Goal: Task Accomplishment & Management: Complete application form

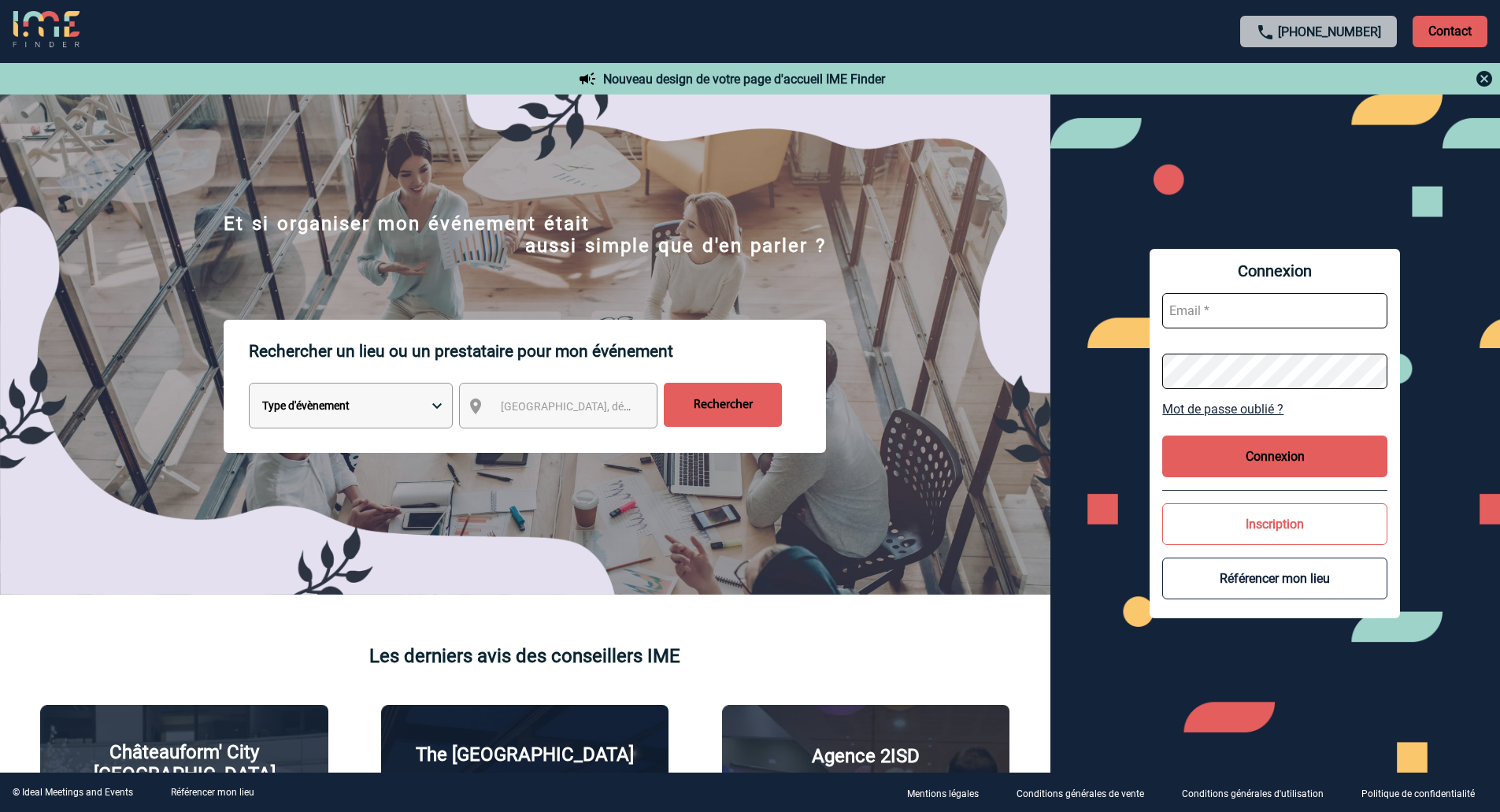
type input "[EMAIL_ADDRESS][DOMAIN_NAME]"
click at [1335, 459] on button "Connexion" at bounding box center [1275, 455] width 225 height 41
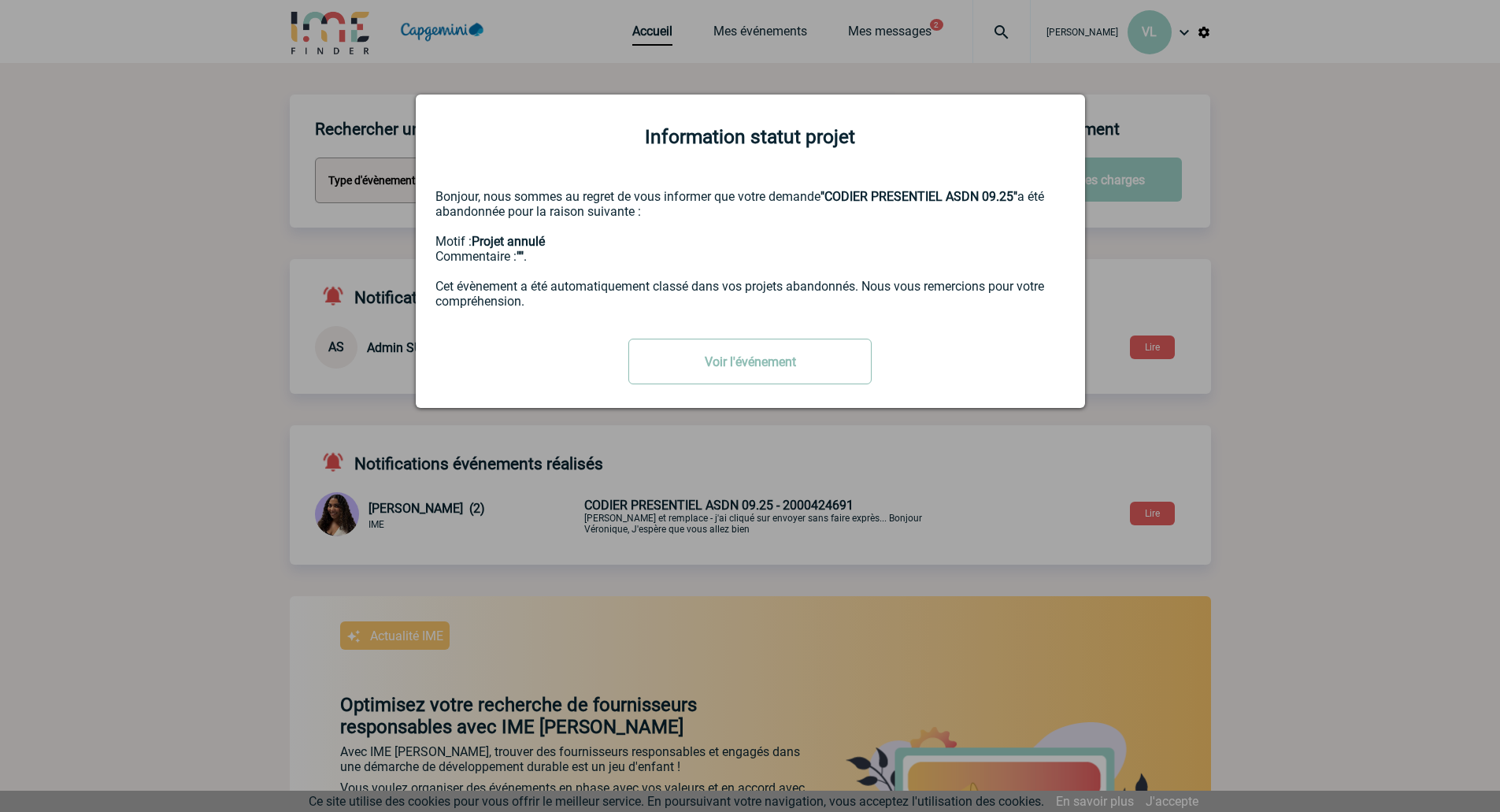
click at [818, 366] on link "Voir l'événement" at bounding box center [750, 361] width 244 height 46
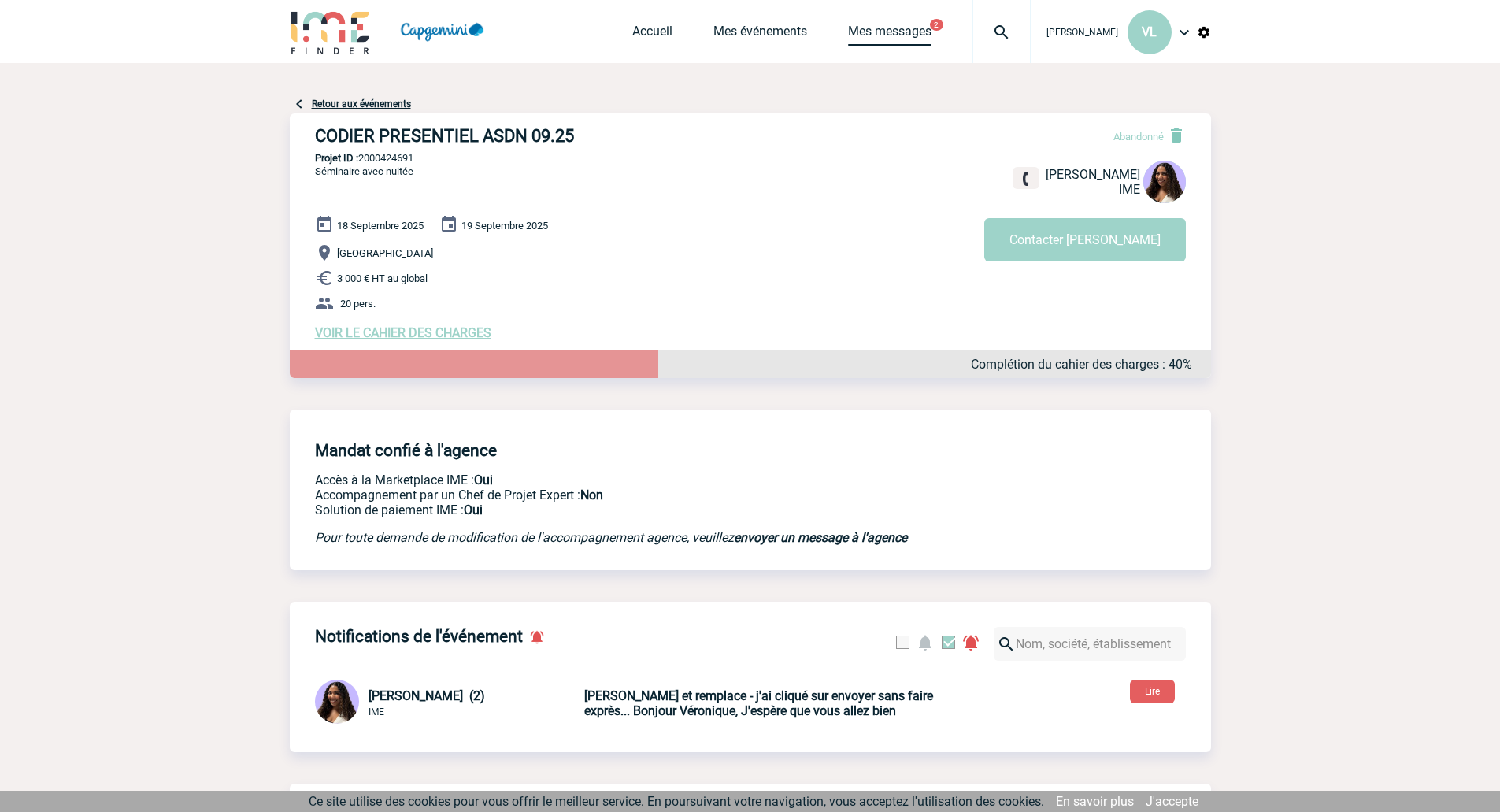
click at [909, 34] on link "Mes messages" at bounding box center [890, 34] width 84 height 22
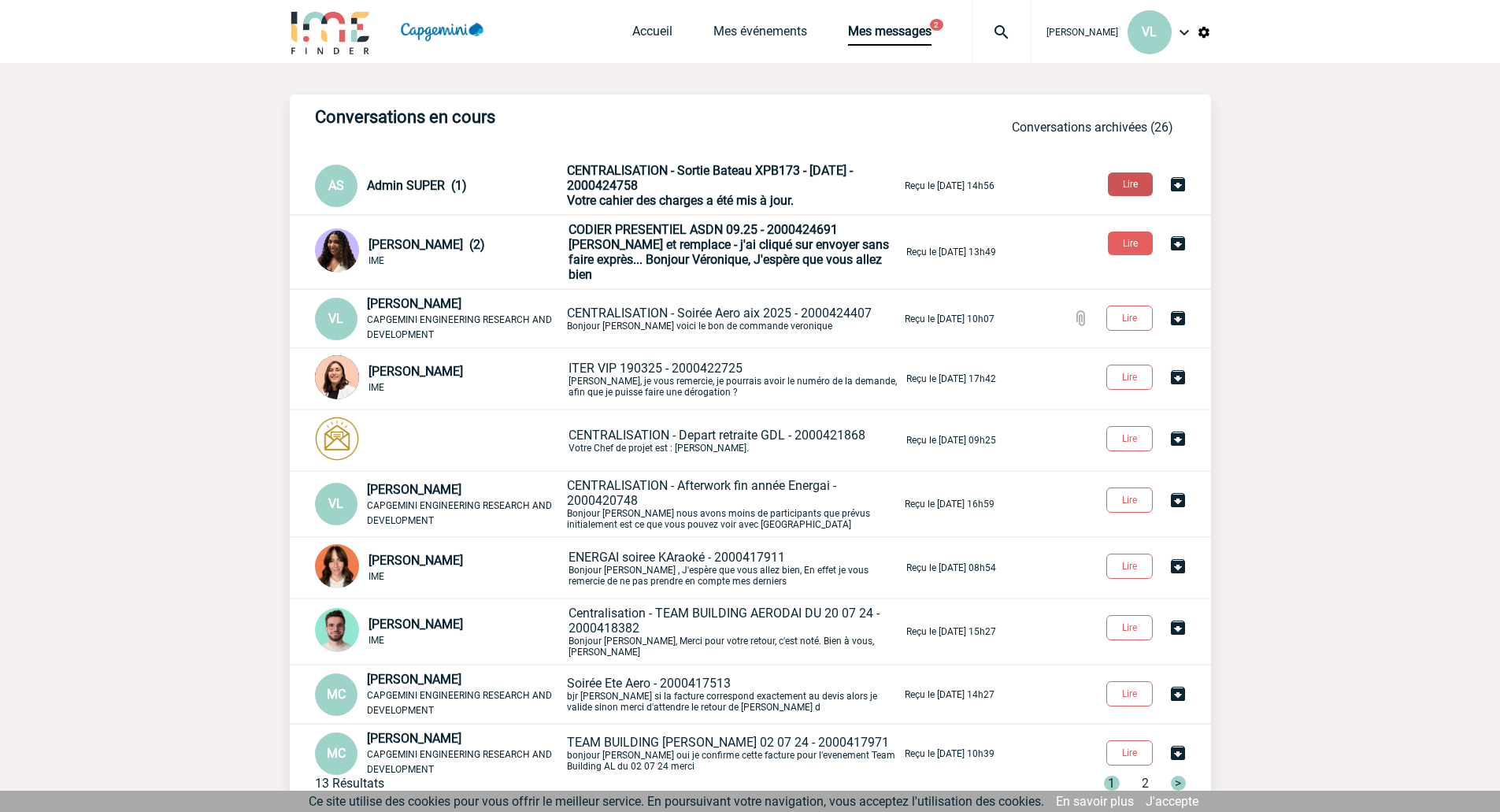
click at [1137, 185] on button "Lire" at bounding box center [1130, 184] width 45 height 24
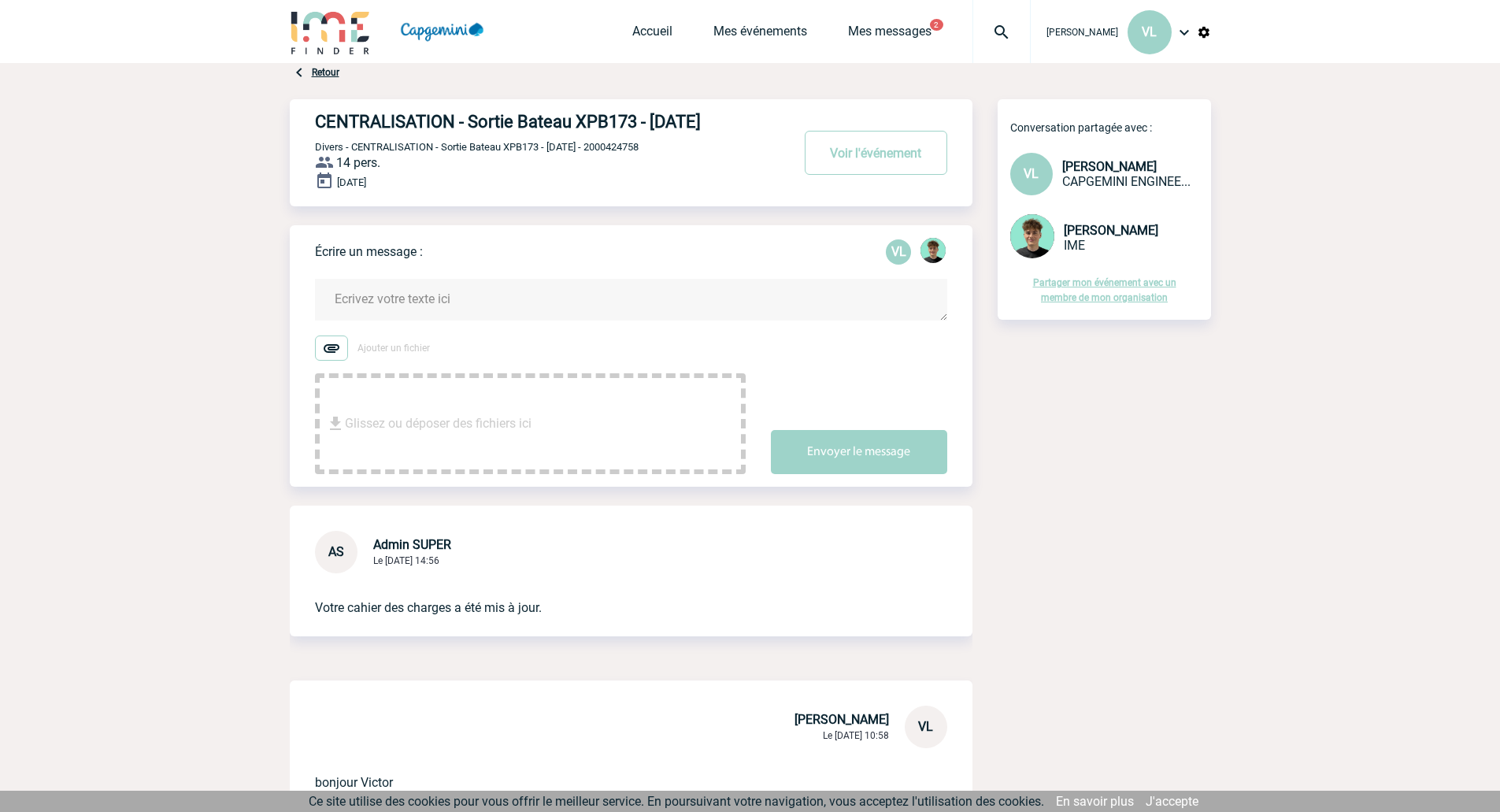
click at [832, 30] on span "Mes événements" at bounding box center [781, 31] width 135 height 15
click at [848, 30] on link "Mes messages" at bounding box center [890, 34] width 84 height 22
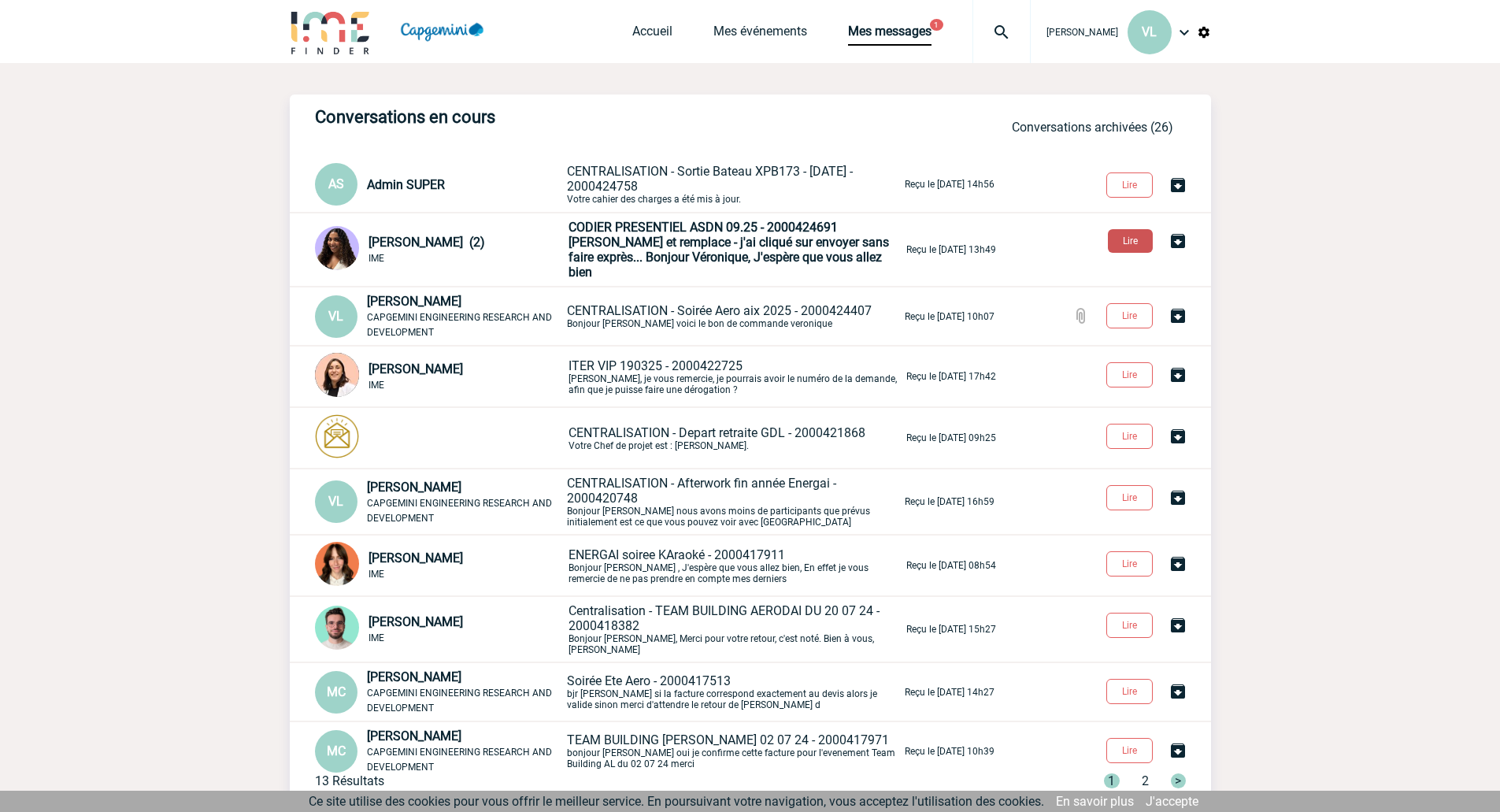
click at [1135, 240] on button "Lire" at bounding box center [1130, 241] width 45 height 24
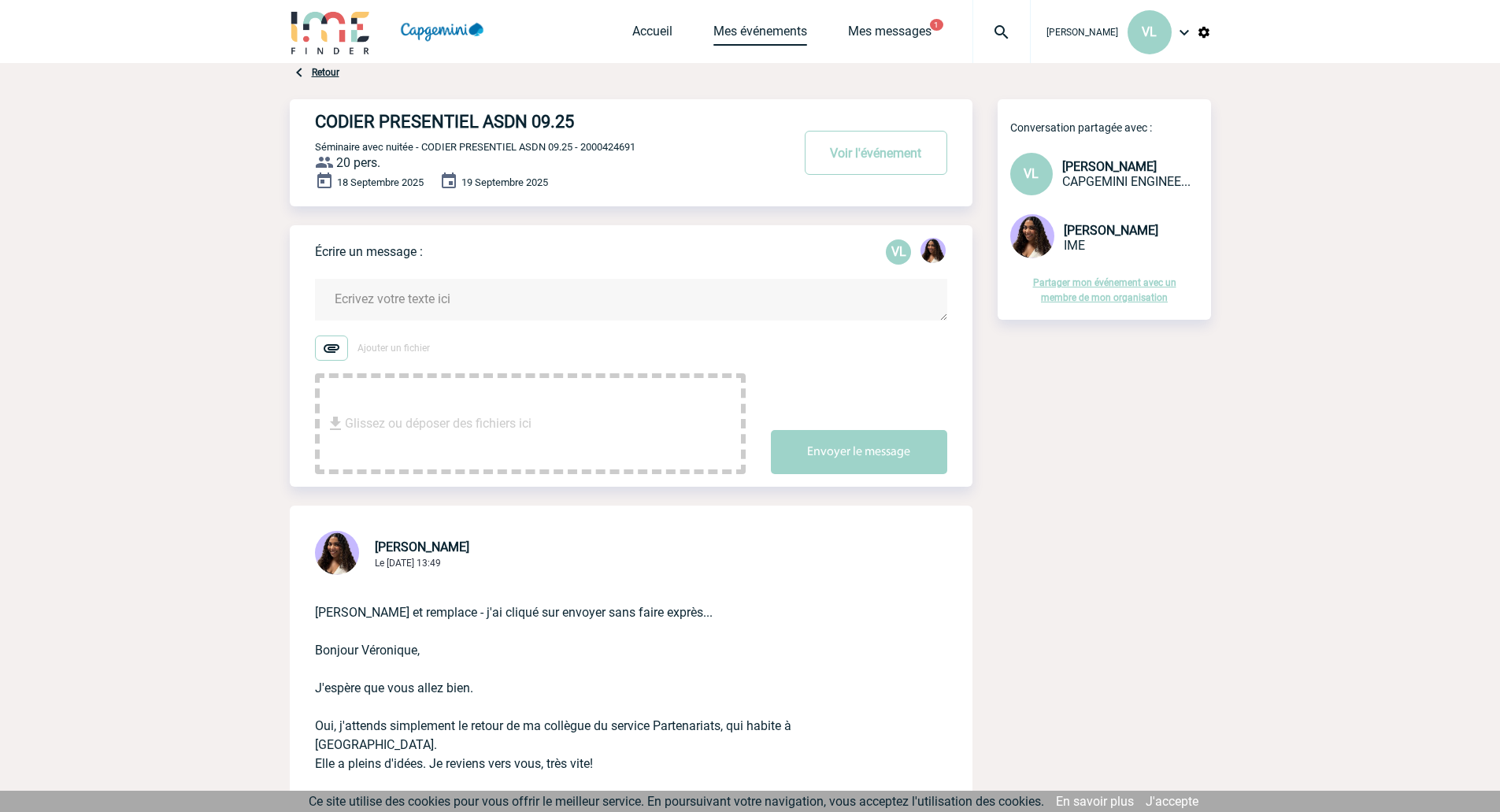
click at [729, 25] on link "Mes événements" at bounding box center [761, 34] width 94 height 22
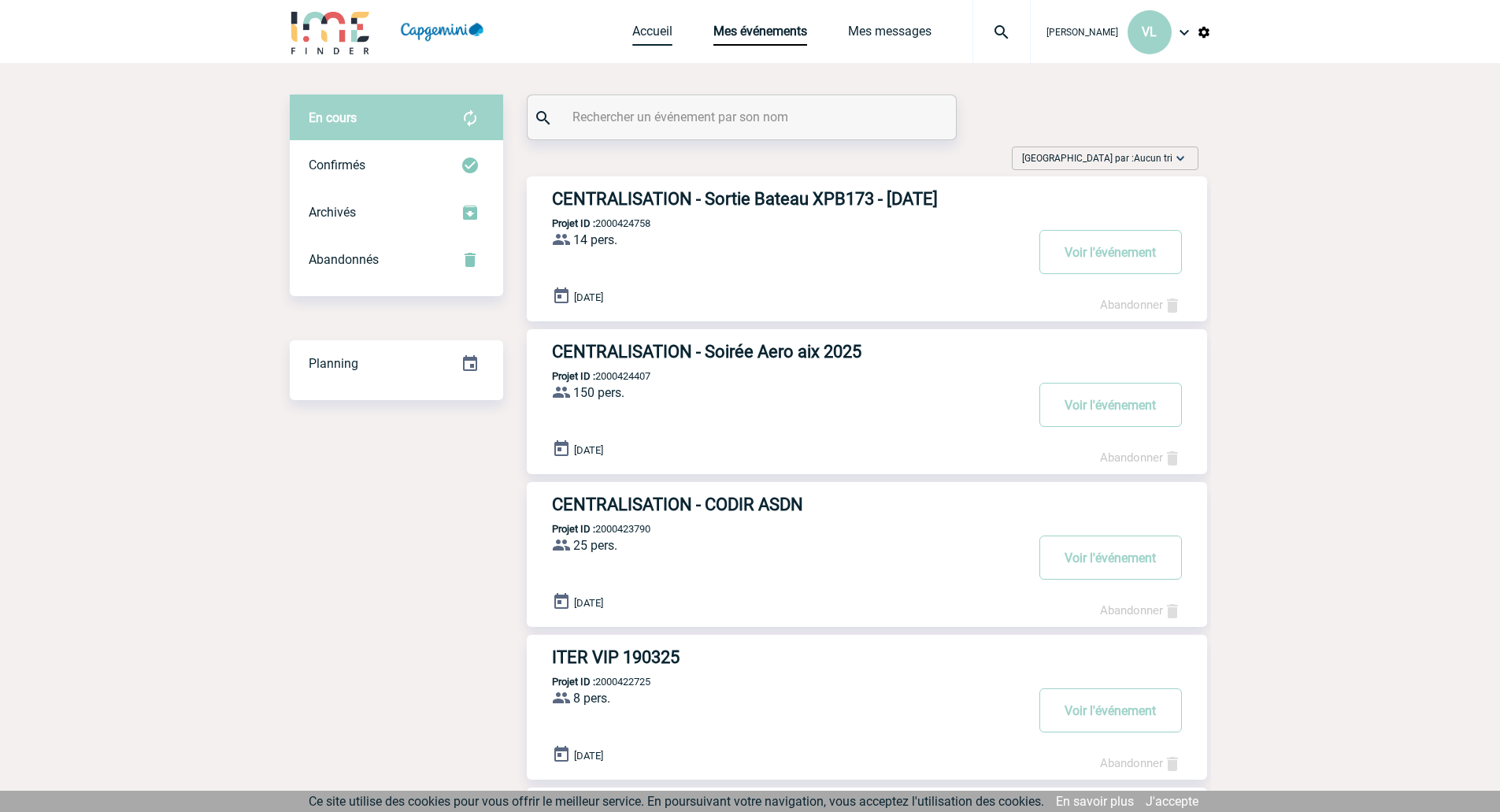
click at [636, 27] on link "Accueil" at bounding box center [652, 34] width 40 height 22
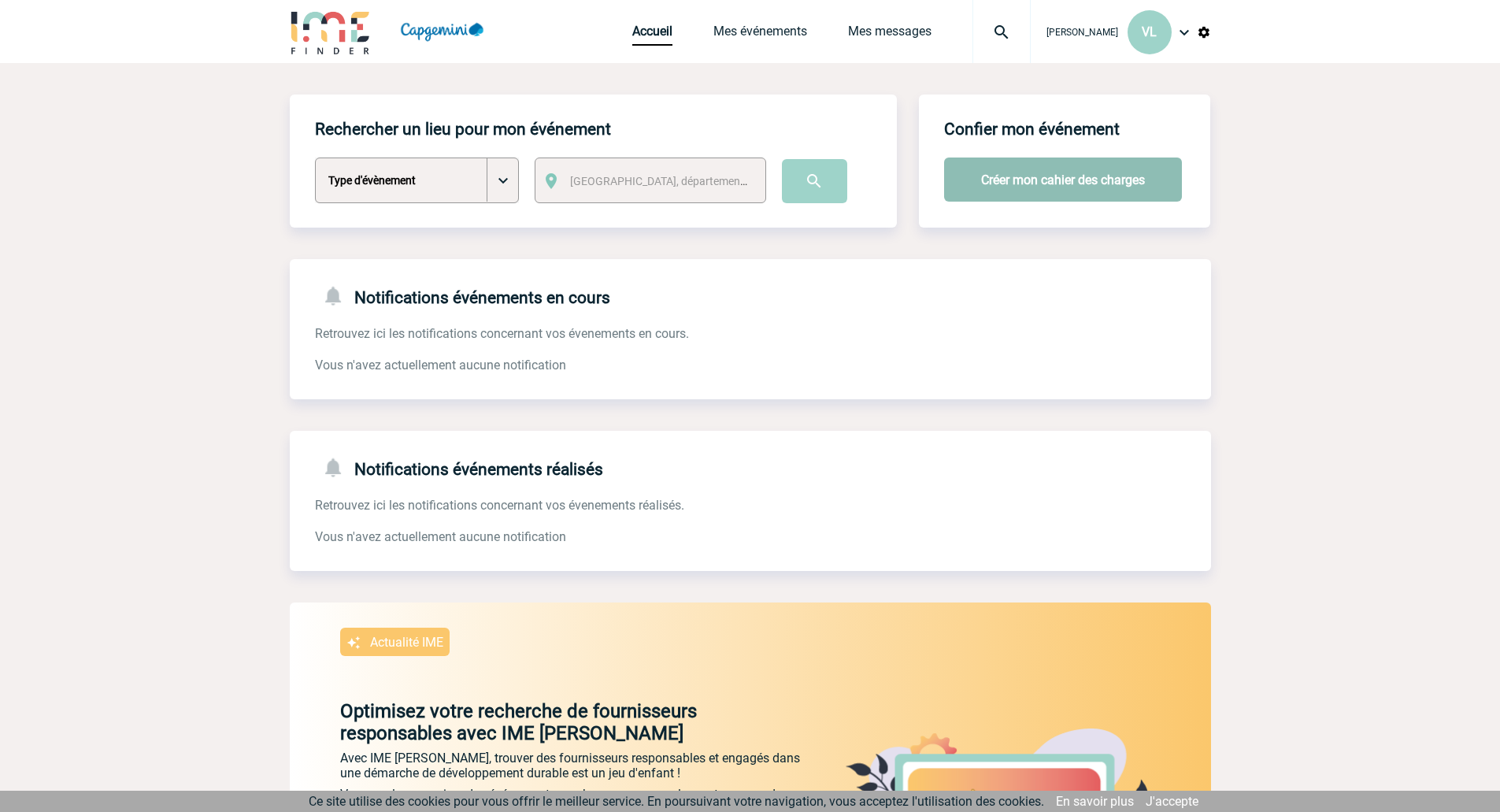
click at [1114, 194] on button "Créer mon cahier des charges" at bounding box center [1063, 179] width 238 height 44
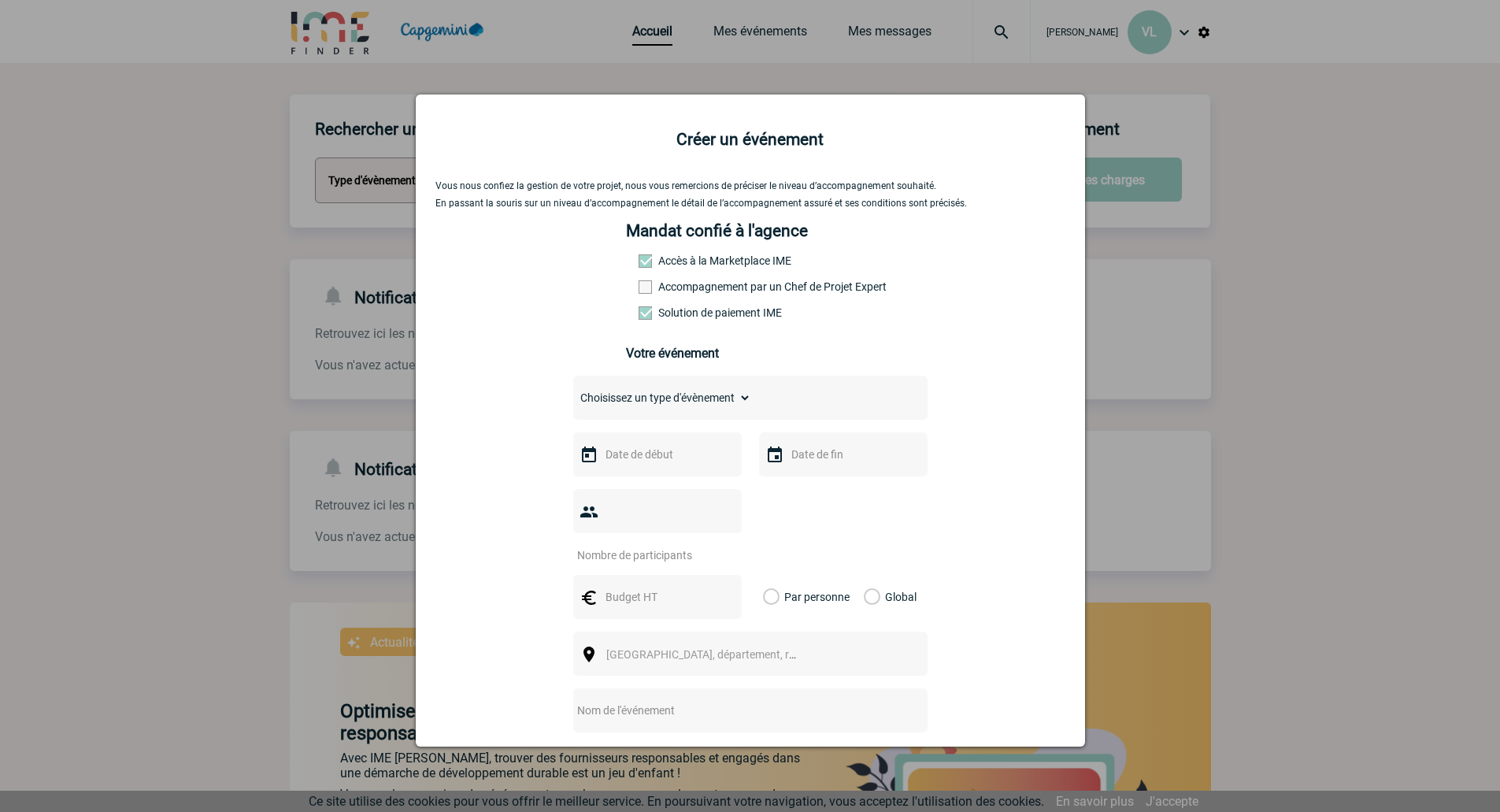
click at [682, 404] on select "Choisissez un type d'évènement Séminaire avec nuitée Séminaire sans nuitée Repa…" at bounding box center [662, 397] width 178 height 22
select select "9"
click at [573, 390] on select "Choisissez un type d'évènement Séminaire avec nuitée Séminaire sans nuitée Repa…" at bounding box center [662, 397] width 178 height 22
click at [684, 449] on input "text" at bounding box center [656, 453] width 109 height 20
click at [800, 476] on link "Suivant" at bounding box center [800, 485] width 25 height 25
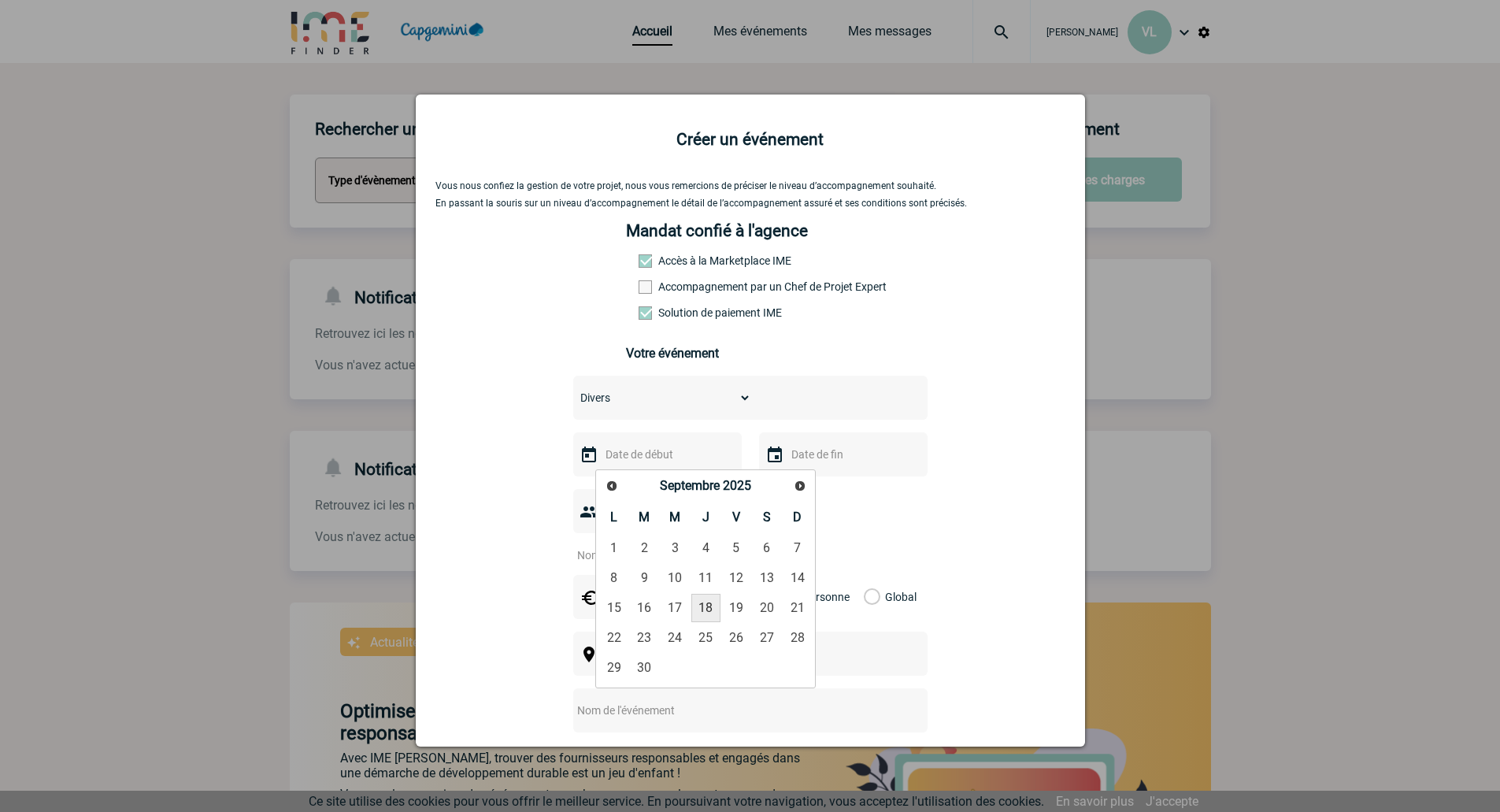
click at [710, 610] on link "18" at bounding box center [705, 607] width 29 height 28
type input "18-09-2025"
click at [852, 451] on input "text" at bounding box center [842, 453] width 109 height 20
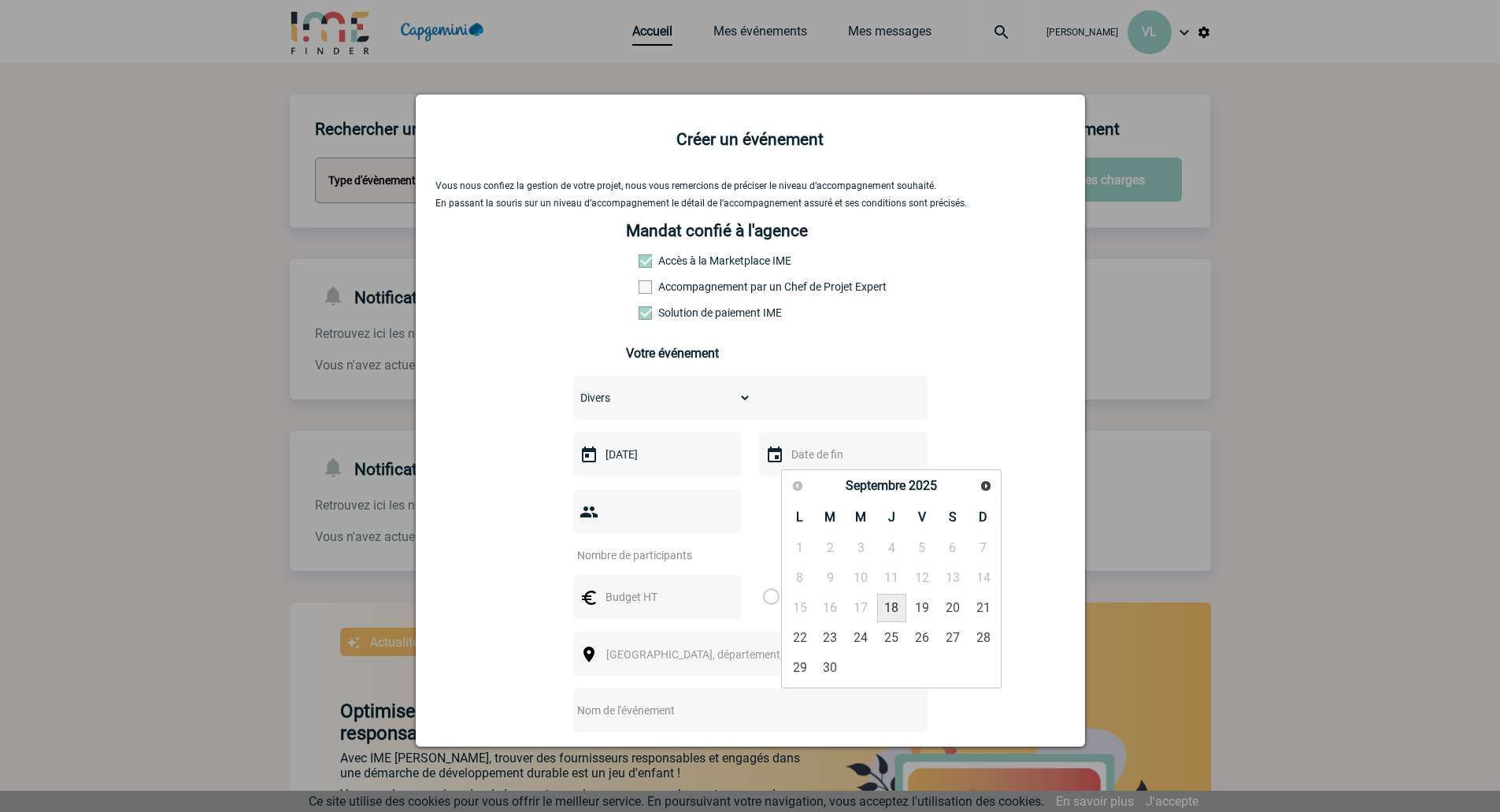
click at [902, 610] on link "18" at bounding box center [892, 607] width 29 height 28
type input "18-09-2025"
click at [710, 545] on input "number" at bounding box center [647, 555] width 148 height 20
type input "40"
click at [637, 586] on input "text" at bounding box center [656, 596] width 109 height 20
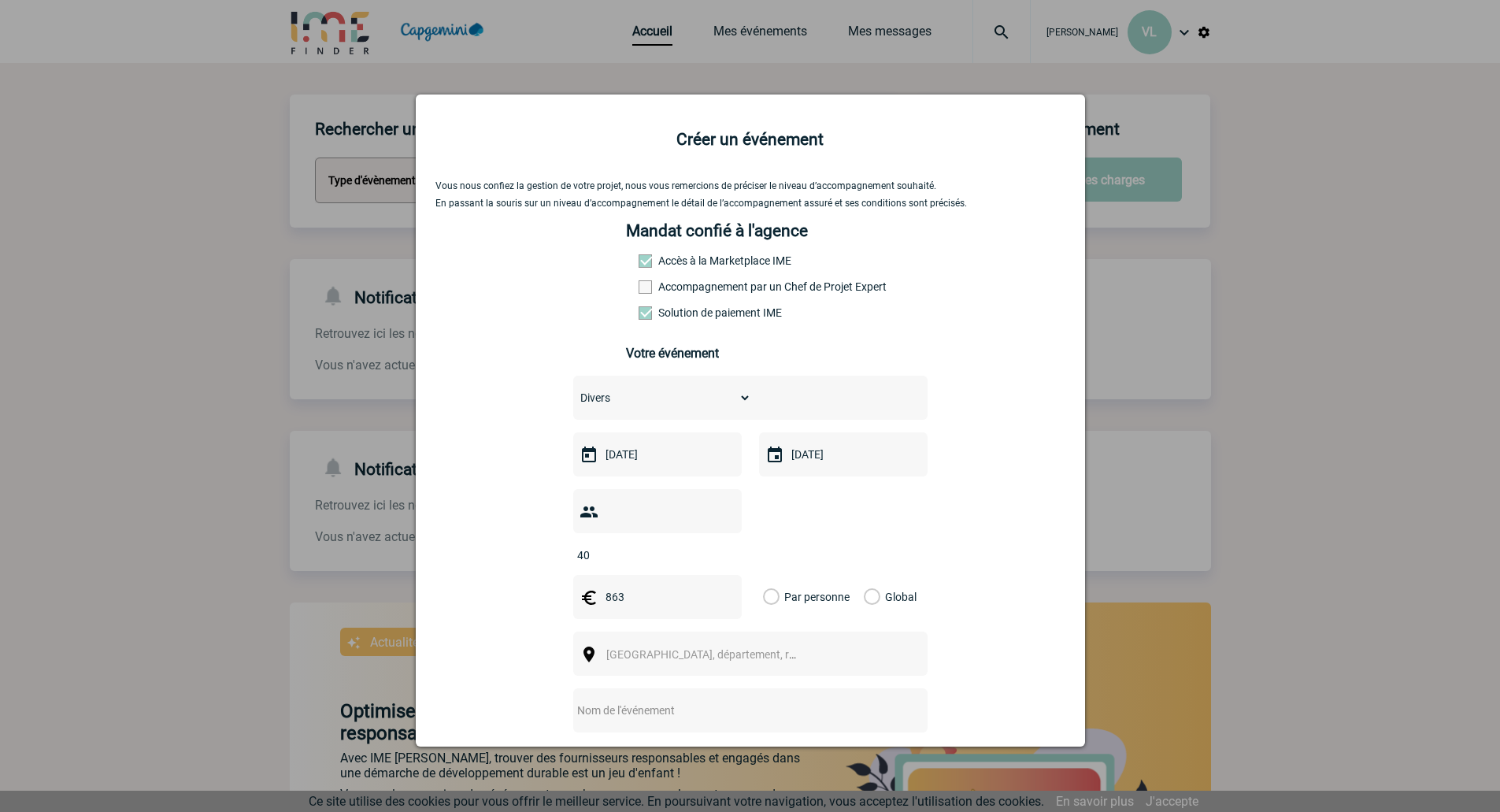
type input "863"
click at [874, 575] on label "Global" at bounding box center [870, 597] width 11 height 44
click at [0, 0] on input "Global" at bounding box center [0, 0] width 0 height 0
click at [717, 648] on span "Ville, département, région..." at bounding box center [716, 654] width 219 height 12
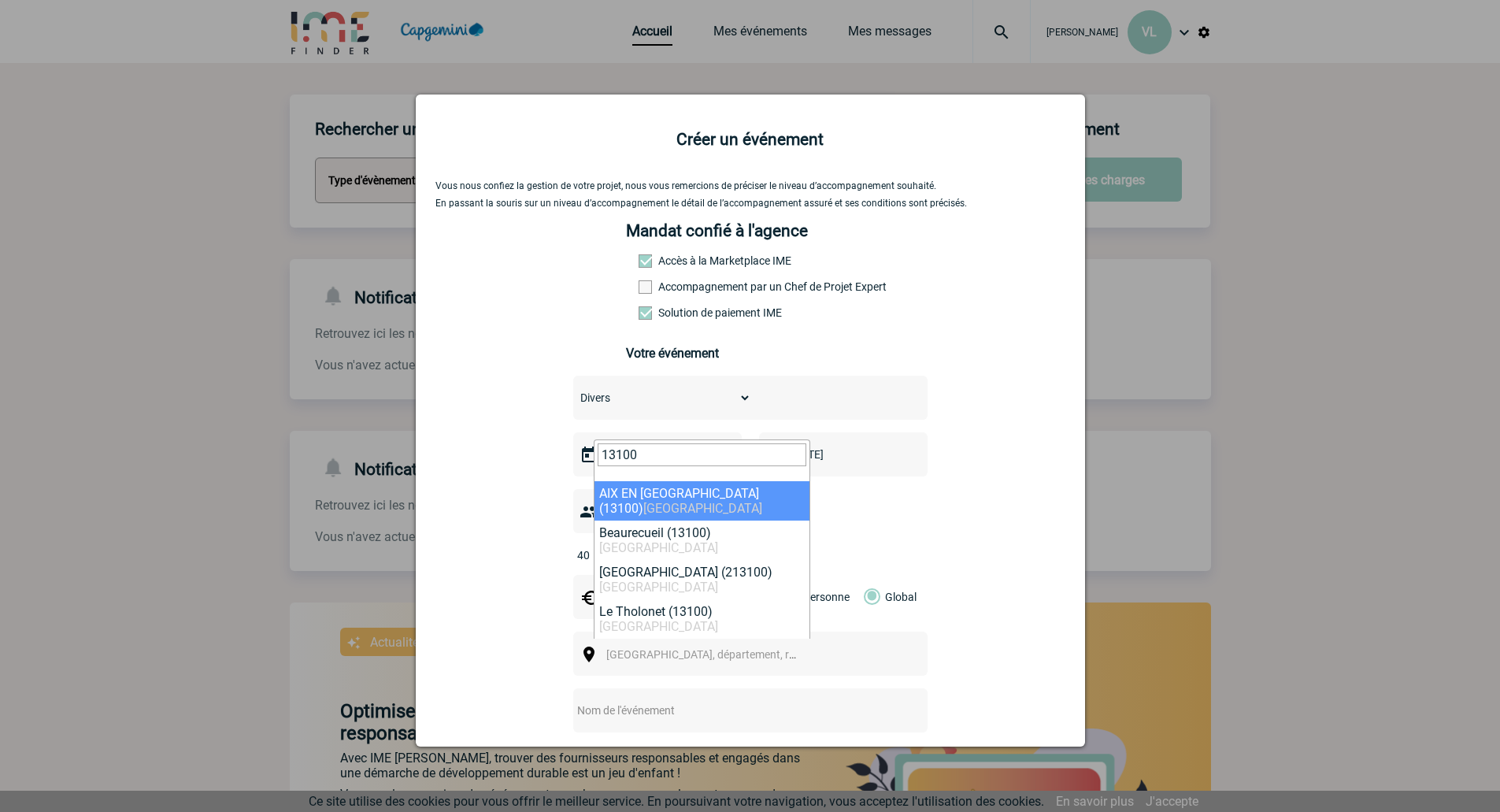
type input "13100"
select select "7196"
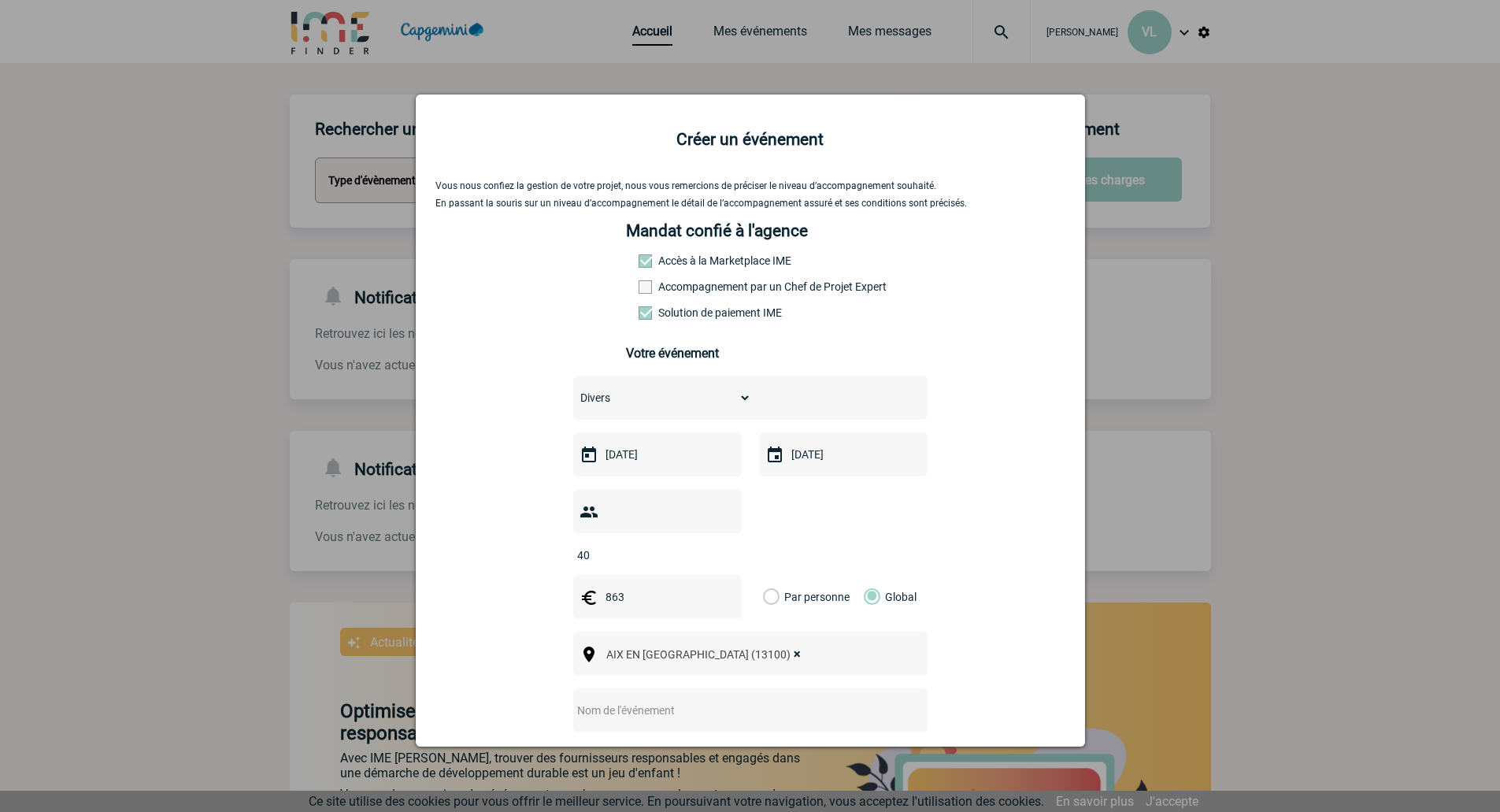
click at [1029, 572] on div "Vous nous confiez la gestion de votre projet, nous vous remercions de préciser …" at bounding box center [750, 539] width 630 height 718
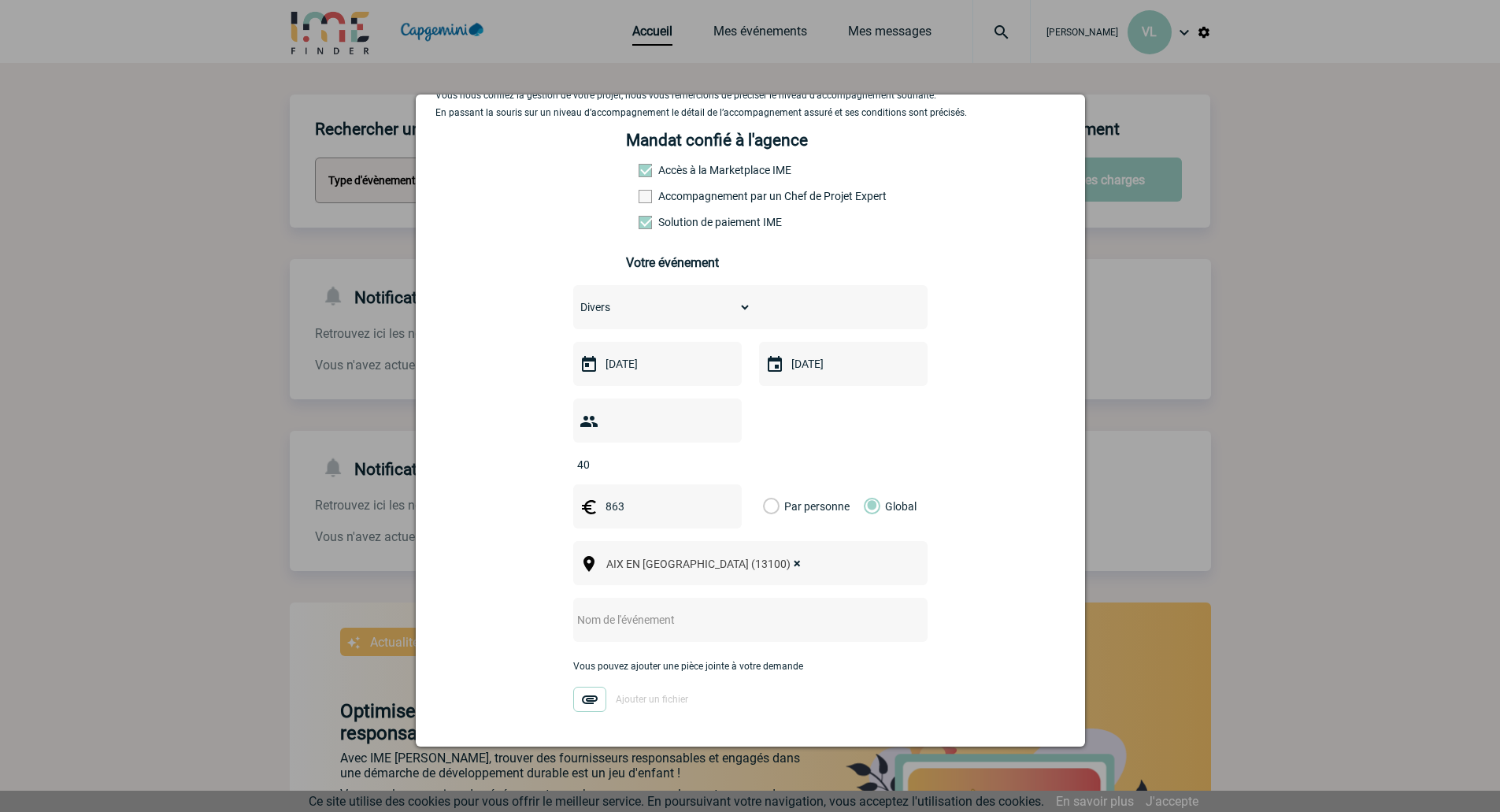
scroll to position [150, 0]
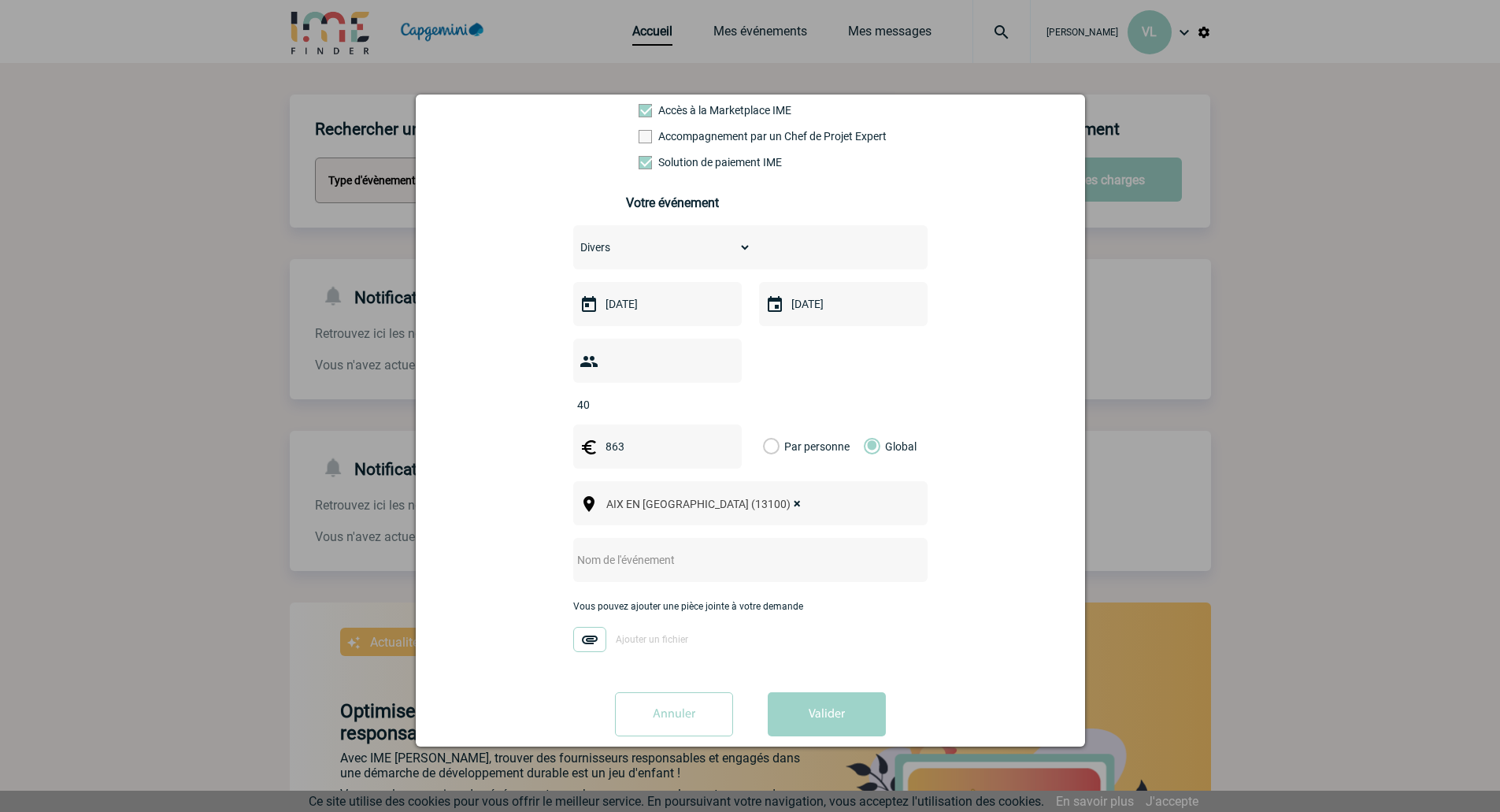
click at [706, 547] on div at bounding box center [750, 560] width 354 height 44
click at [723, 549] on input "text" at bounding box center [730, 559] width 313 height 20
type input "Afterwork Happyness MP13 - 180925"
click at [831, 692] on button "Valider" at bounding box center [826, 714] width 118 height 44
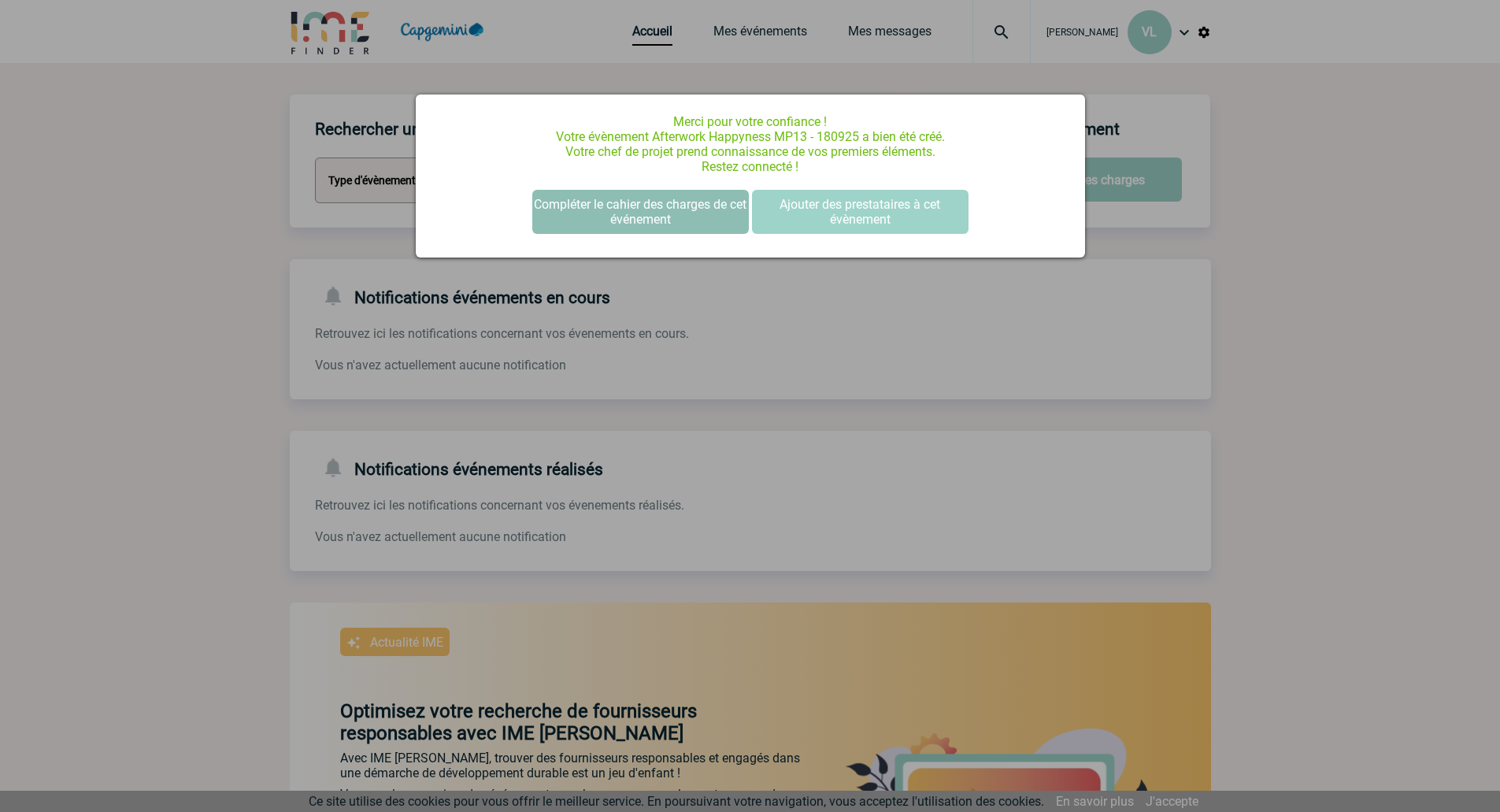
click at [696, 218] on button "Compléter le cahier des charges de cet événement" at bounding box center [641, 212] width 216 height 44
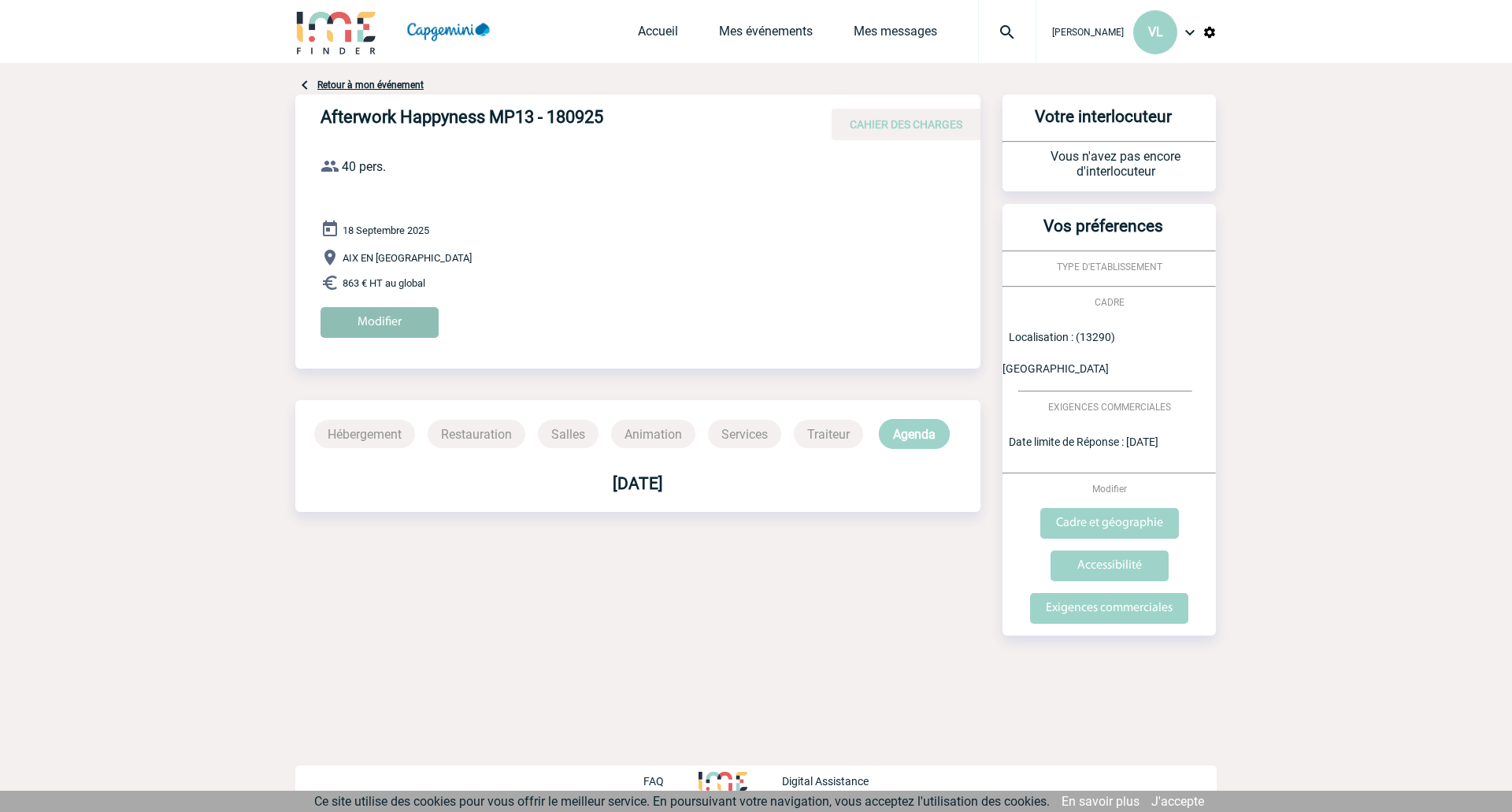
click at [393, 327] on input "Modifier" at bounding box center [380, 322] width 118 height 31
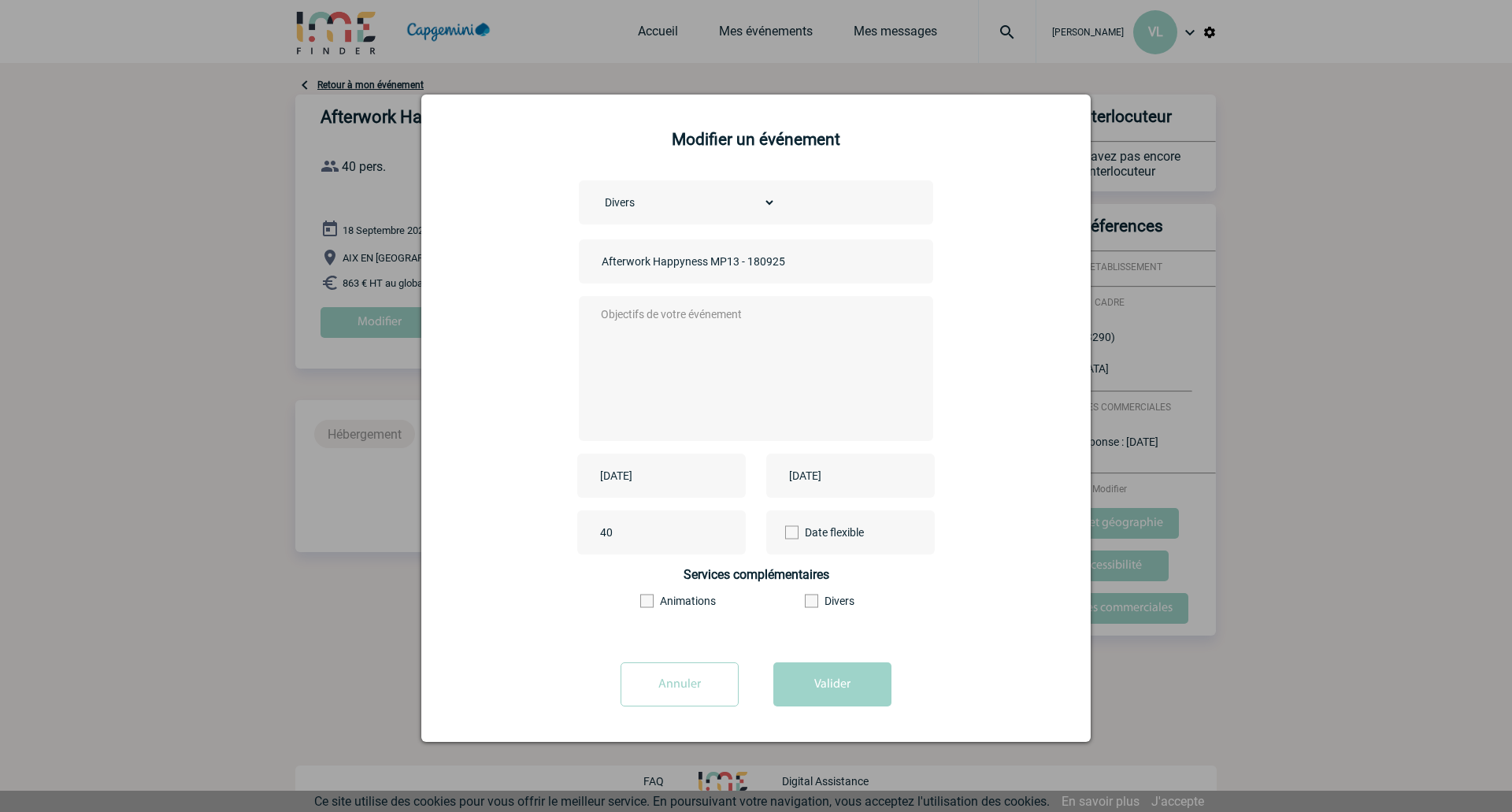
click at [658, 371] on textarea at bounding box center [752, 366] width 311 height 126
click at [821, 344] on textarea "Bonjour nous avons un devis pour cette soirée que je souhaite vous joindre est …" at bounding box center [752, 366] width 311 height 126
type textarea "Bonjour nous avons un devis pour cette soirée que je souhaite vous joindre est …"
click at [823, 679] on button "Valider" at bounding box center [832, 684] width 118 height 44
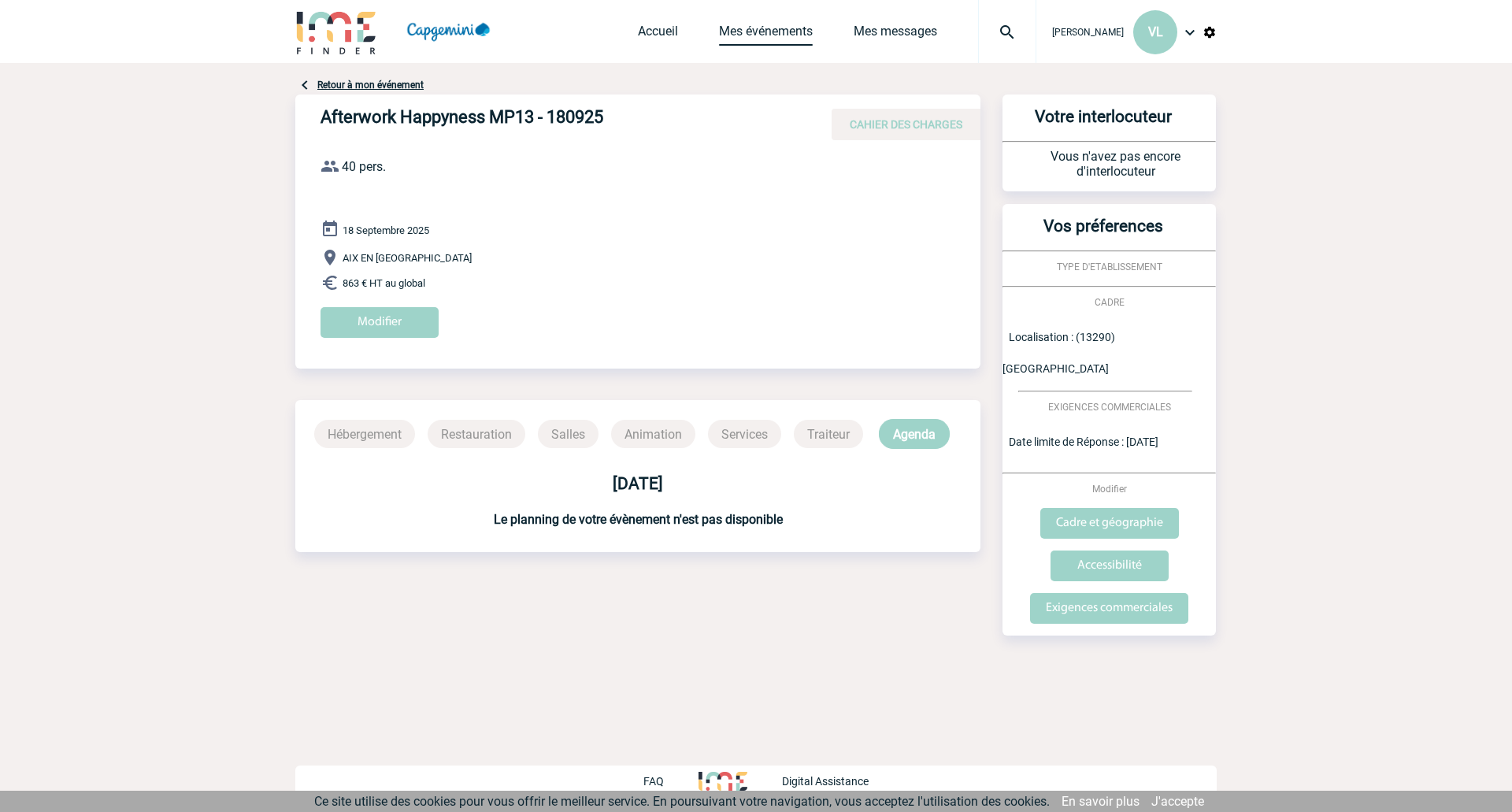
click at [734, 33] on link "Mes événements" at bounding box center [766, 34] width 94 height 22
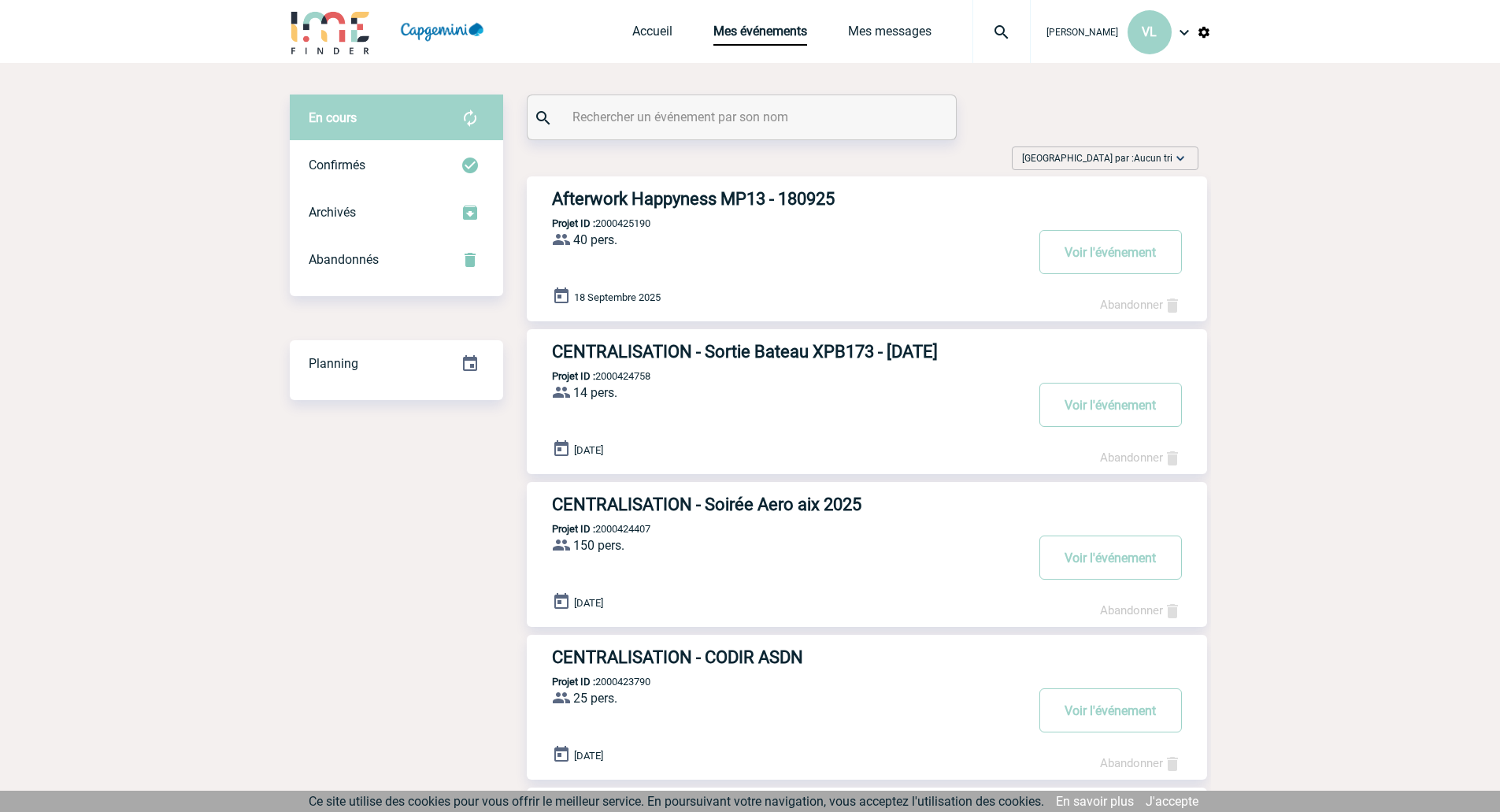
click at [749, 205] on h3 "Afterwork Happyness MP13 - 180925" at bounding box center [788, 199] width 472 height 19
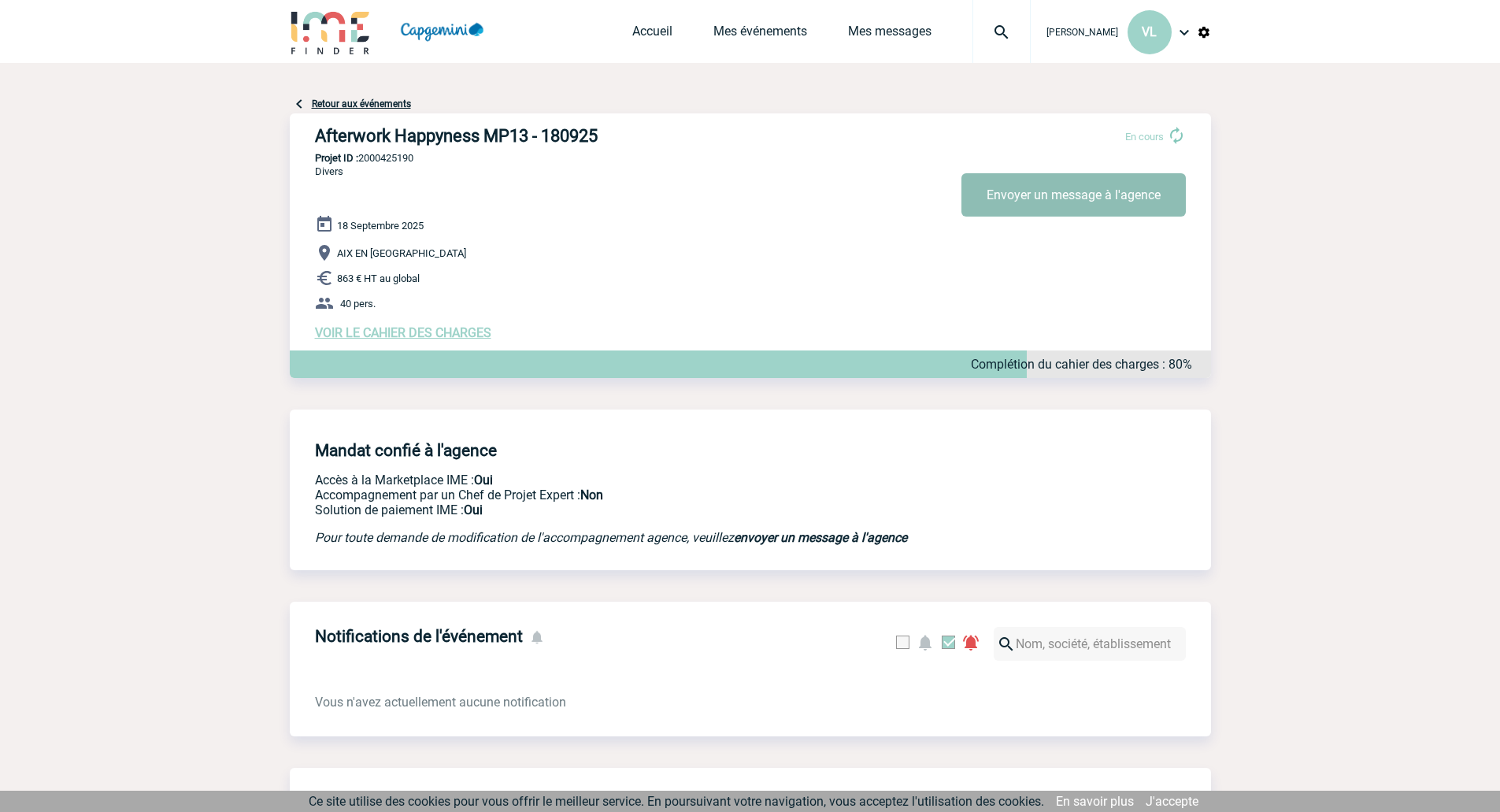
click at [1076, 200] on button "Envoyer un message à l'agence" at bounding box center [1074, 194] width 224 height 43
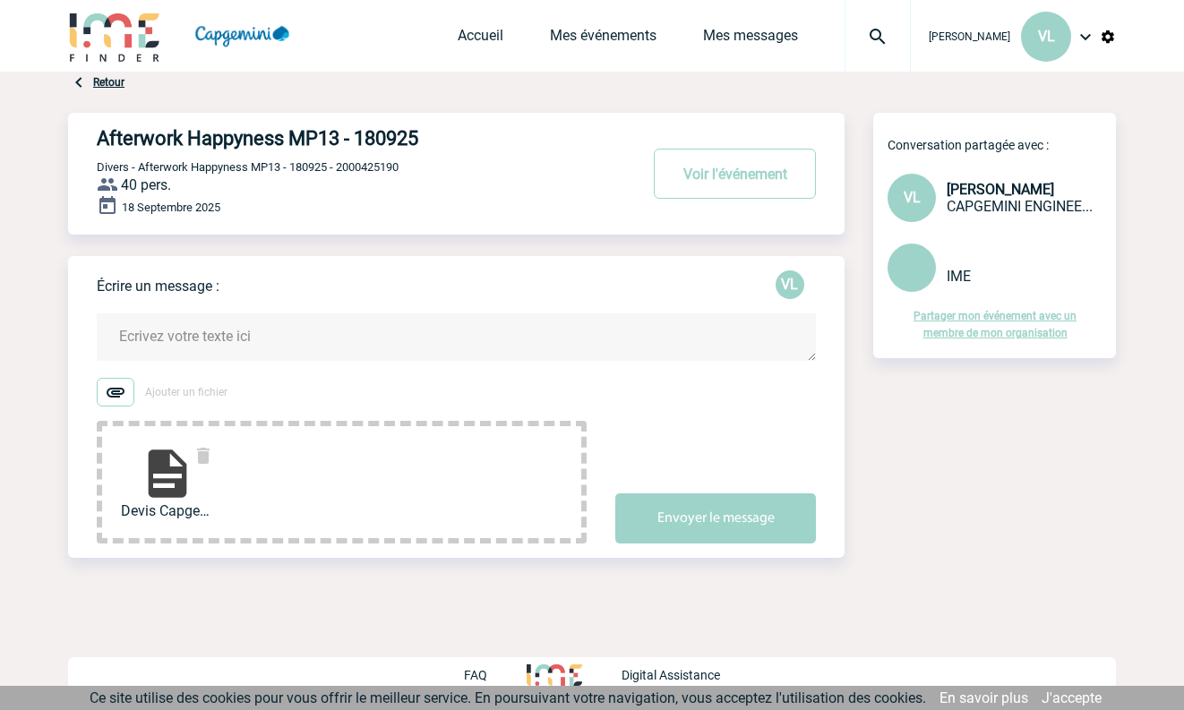
drag, startPoint x: 254, startPoint y: 326, endPoint x: 430, endPoint y: 335, distance: 175.8
click at [256, 326] on textarea at bounding box center [456, 337] width 719 height 47
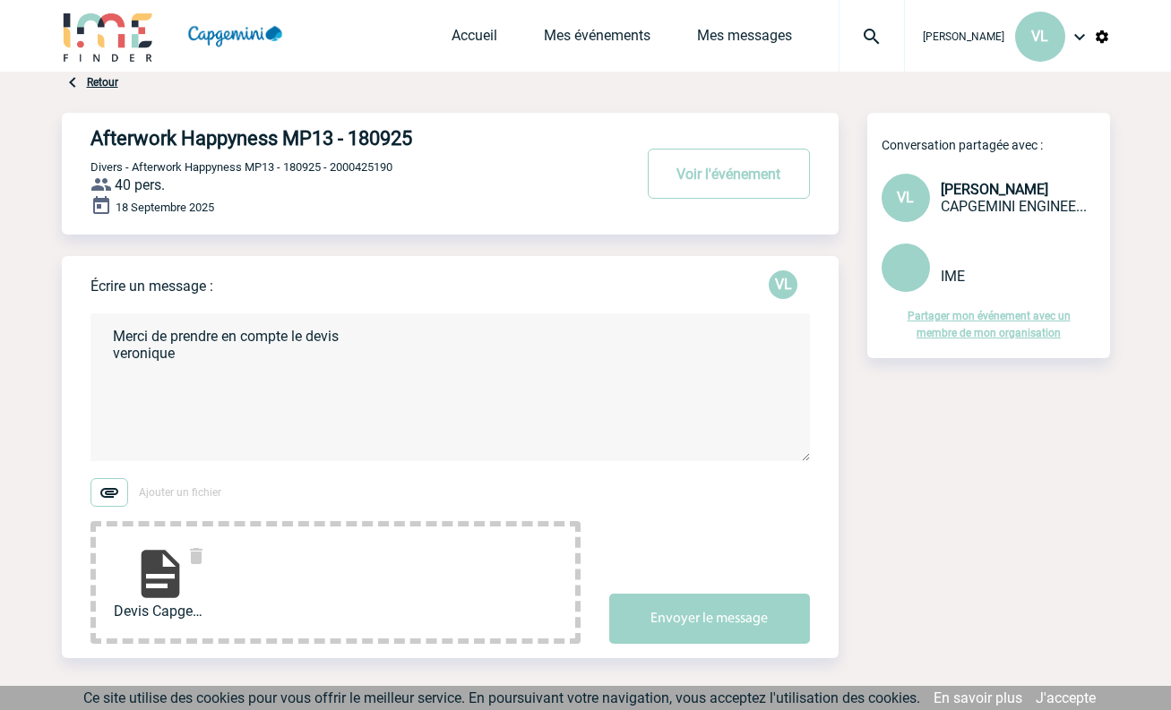
type textarea "Merci de prendre en compte le devis veronique"
click at [1033, 316] on link "Partager mon événement avec un membre de mon organisation" at bounding box center [988, 325] width 163 height 30
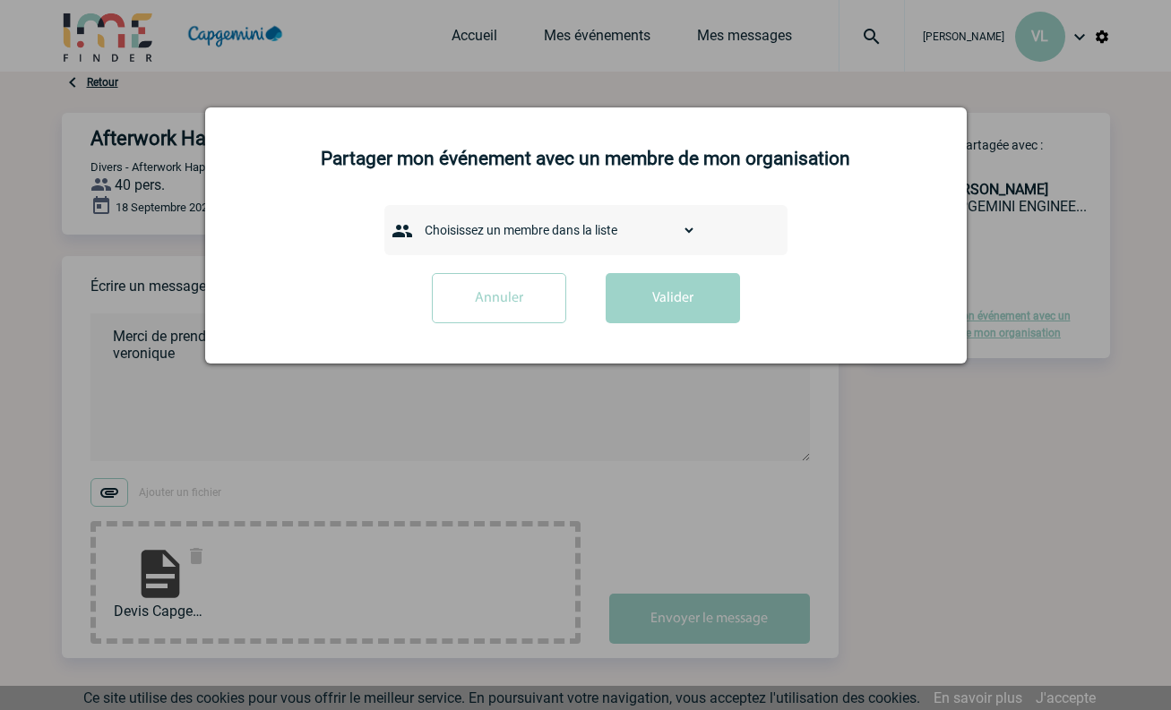
click at [500, 214] on div "Choisissez un membre dans la liste ALMERGE [PERSON_NAME] [PERSON_NAME] [PERSON_…" at bounding box center [585, 230] width 403 height 50
click at [519, 231] on select "Choisissez un membre dans la liste ALMERGE [PERSON_NAME] [PERSON_NAME] [PERSON_…" at bounding box center [556, 230] width 279 height 25
select select "114370"
click at [417, 219] on select "Choisissez un membre dans la liste ALMERGE [PERSON_NAME] [PERSON_NAME] [PERSON_…" at bounding box center [556, 230] width 279 height 25
click at [666, 299] on button "Valider" at bounding box center [673, 298] width 134 height 50
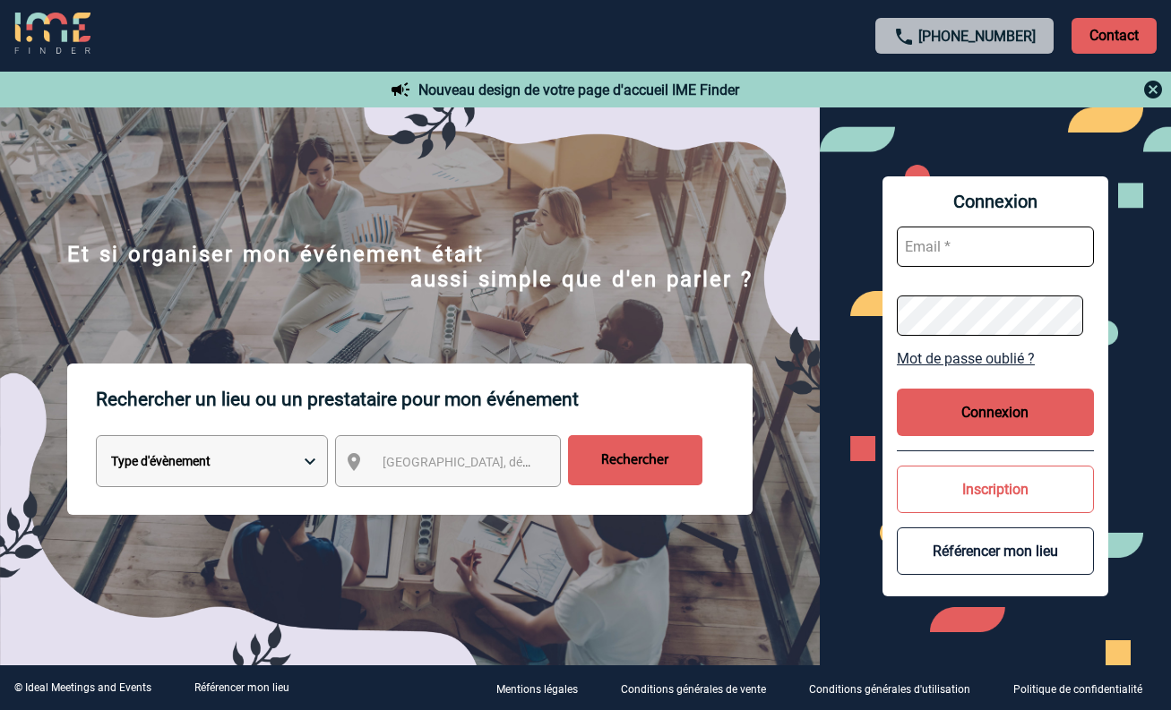
type input "[EMAIL_ADDRESS][DOMAIN_NAME]"
click at [984, 404] on button "Connexion" at bounding box center [995, 412] width 197 height 47
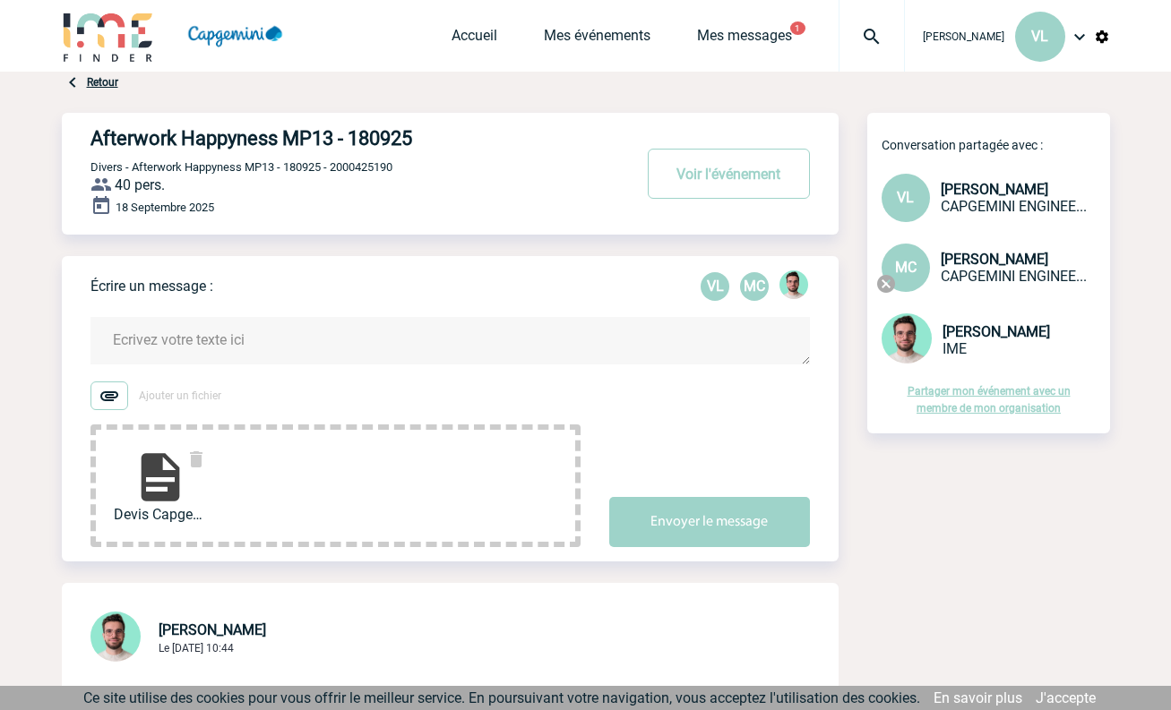
click at [256, 344] on textarea at bounding box center [449, 340] width 719 height 47
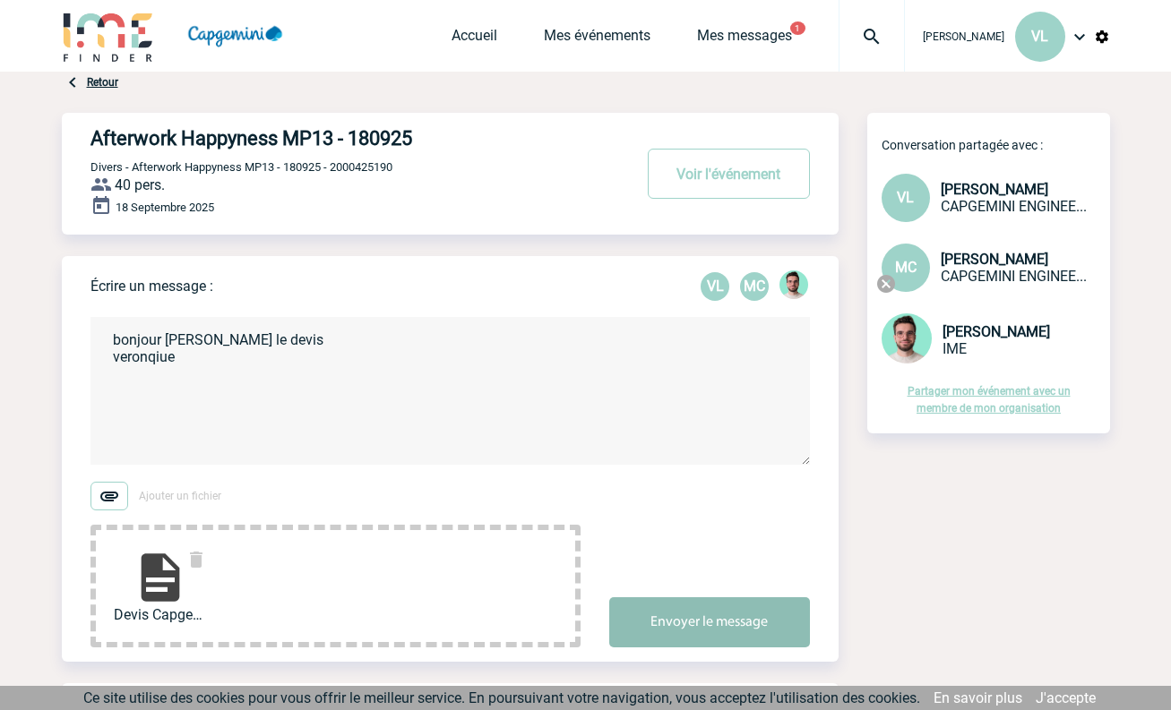
type textarea "bonjour [PERSON_NAME] le devis veronqiue"
click at [652, 626] on button "Envoyer le message" at bounding box center [709, 622] width 201 height 50
